Goal: Information Seeking & Learning: Learn about a topic

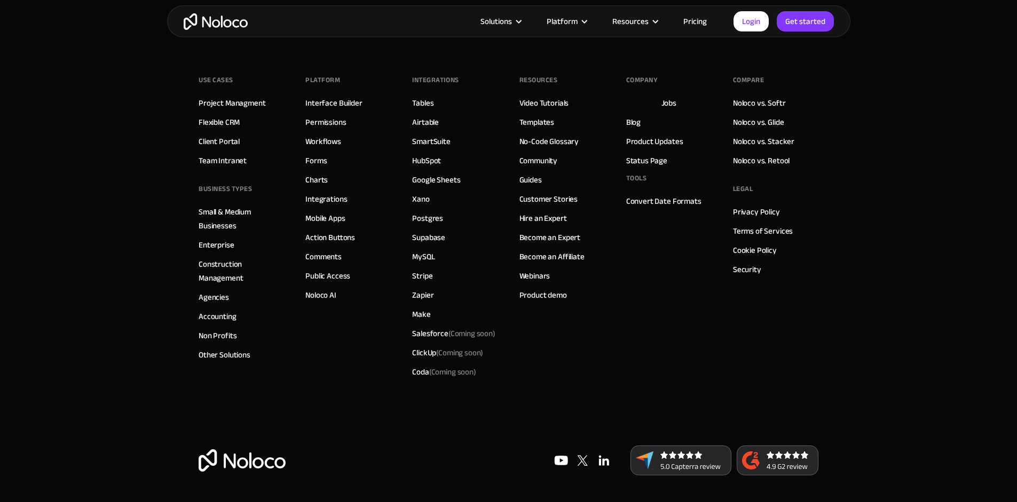
scroll to position [1414, 0]
